Goal: Find specific page/section

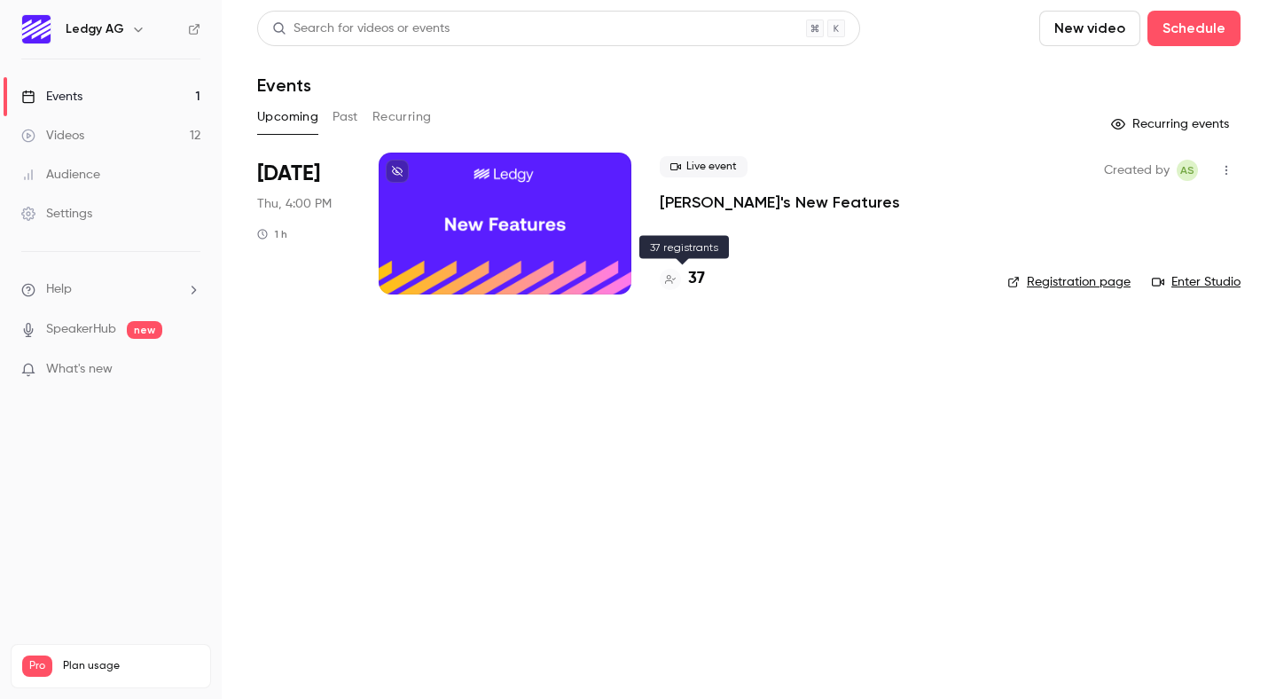
click at [668, 274] on icon at bounding box center [670, 279] width 11 height 11
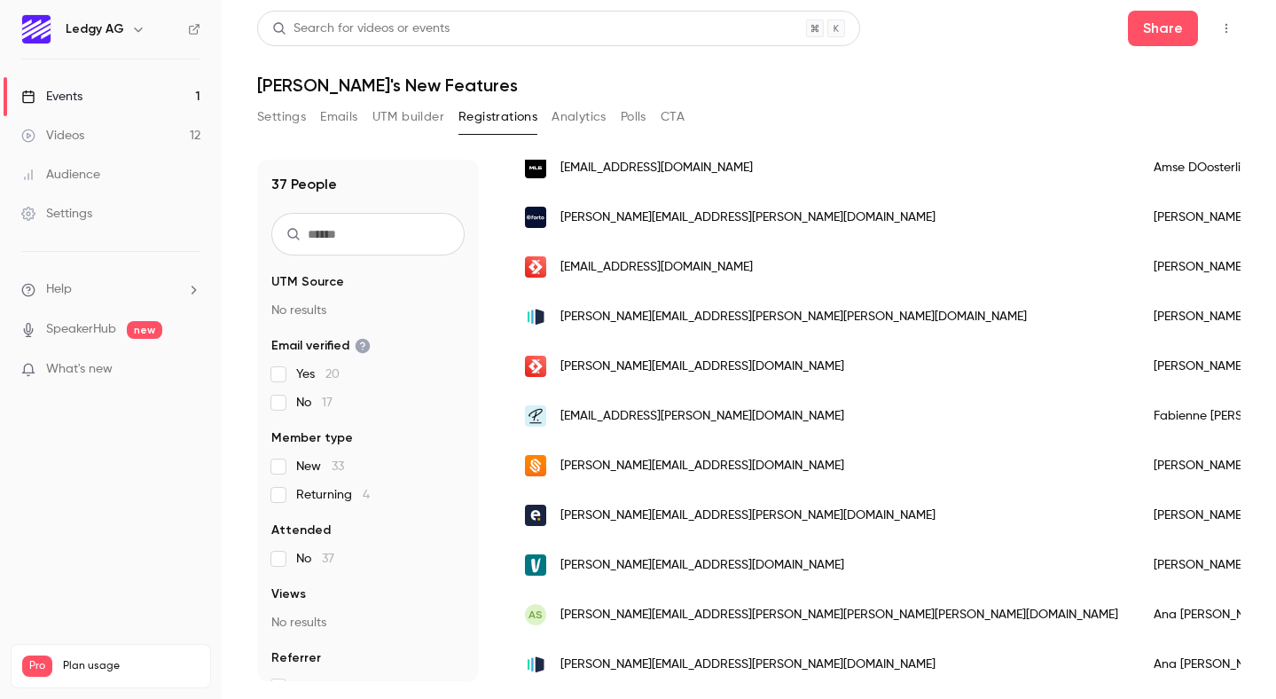
scroll to position [1485, 0]
